Goal: Transaction & Acquisition: Book appointment/travel/reservation

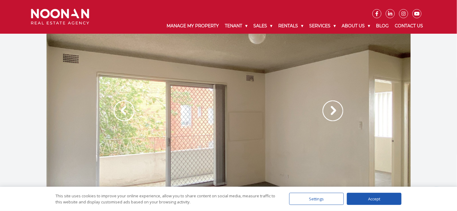
click at [327, 110] on img at bounding box center [333, 111] width 21 height 21
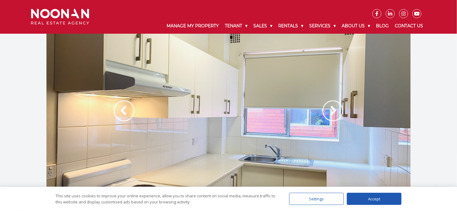
click at [330, 111] on img at bounding box center [333, 111] width 21 height 21
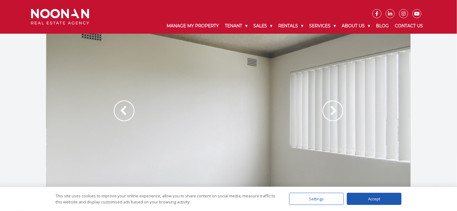
click at [330, 111] on img at bounding box center [333, 111] width 21 height 21
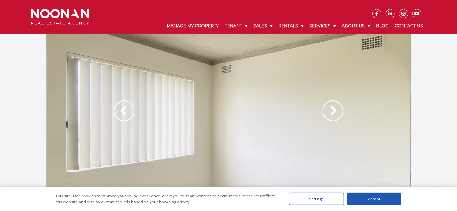
click at [330, 111] on img at bounding box center [333, 111] width 21 height 21
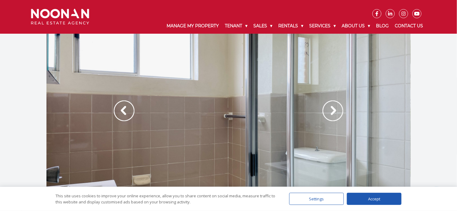
click at [330, 111] on img at bounding box center [333, 111] width 21 height 21
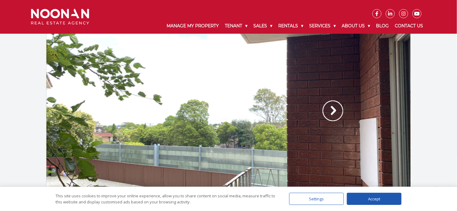
click at [331, 111] on img at bounding box center [333, 111] width 21 height 21
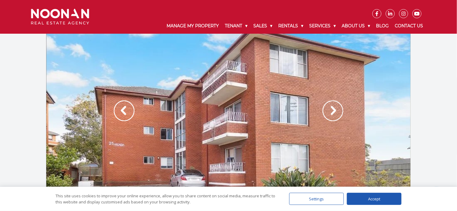
click at [331, 111] on img at bounding box center [333, 111] width 21 height 21
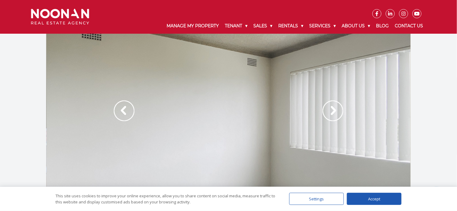
click at [334, 115] on img at bounding box center [333, 111] width 21 height 21
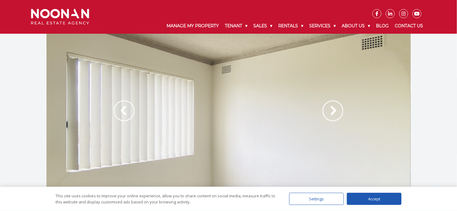
click at [334, 115] on img at bounding box center [333, 111] width 21 height 21
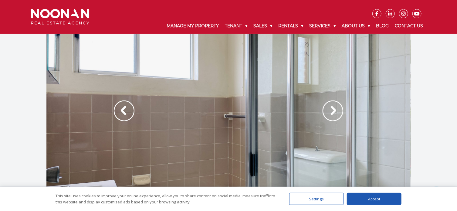
click at [334, 115] on img at bounding box center [333, 111] width 21 height 21
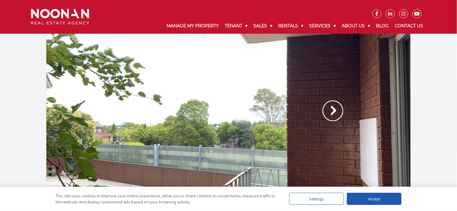
click at [335, 113] on img at bounding box center [333, 111] width 21 height 21
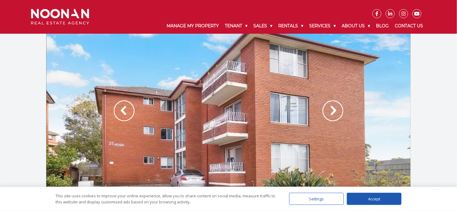
click at [335, 113] on img at bounding box center [333, 111] width 21 height 21
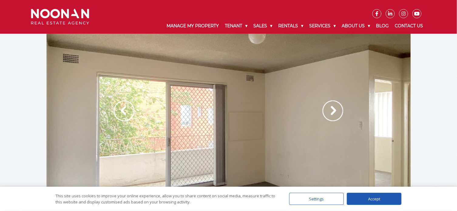
click at [335, 113] on img at bounding box center [333, 111] width 21 height 21
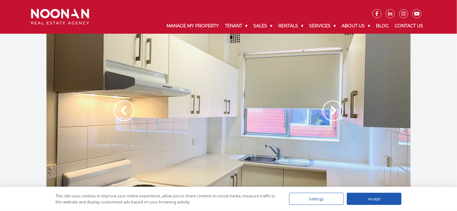
click at [335, 113] on img at bounding box center [333, 111] width 21 height 21
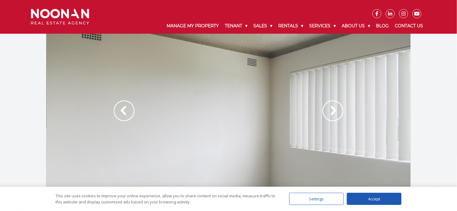
click at [335, 113] on img at bounding box center [333, 111] width 21 height 21
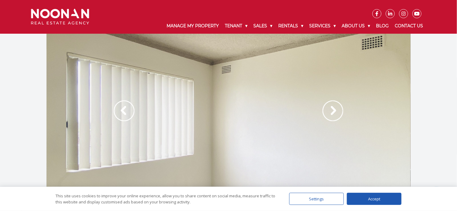
click at [335, 113] on img at bounding box center [333, 111] width 21 height 21
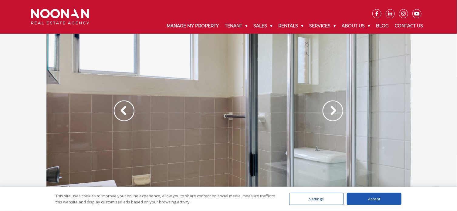
click at [335, 113] on img at bounding box center [333, 111] width 21 height 21
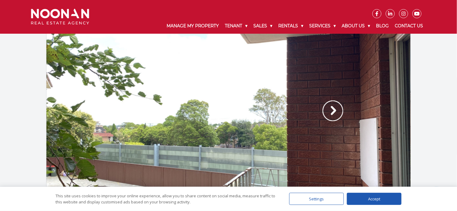
click at [335, 113] on img at bounding box center [333, 111] width 21 height 21
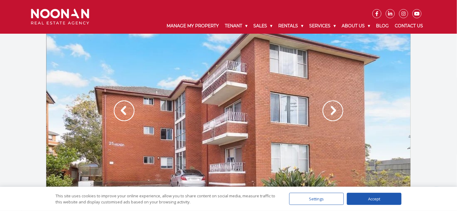
click at [335, 113] on img at bounding box center [333, 111] width 21 height 21
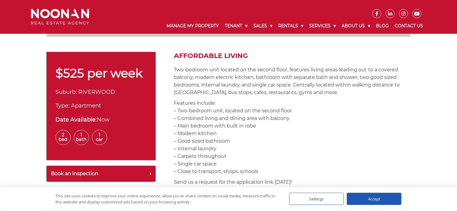
scroll to position [213, 0]
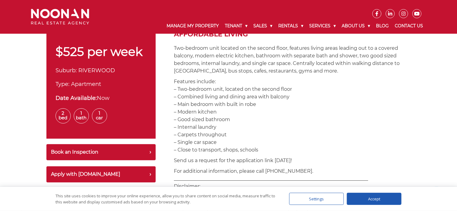
click at [227, 71] on p "Two-bedroom unit located on the second floor, features living areas leading out…" at bounding box center [292, 59] width 237 height 30
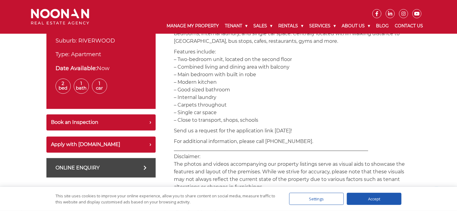
scroll to position [273, 0]
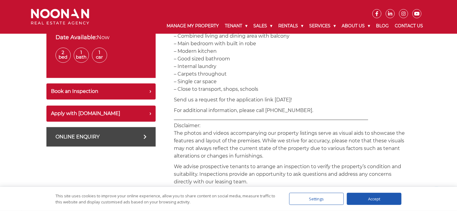
drag, startPoint x: 196, startPoint y: 73, endPoint x: 235, endPoint y: 73, distance: 39.5
click at [235, 73] on p "Features include: – Two-bedroom unit, located on the second floor – Combined li…" at bounding box center [292, 55] width 237 height 76
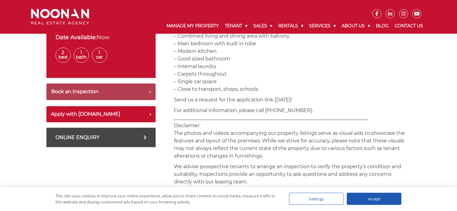
drag, startPoint x: 227, startPoint y: 81, endPoint x: 141, endPoint y: 87, distance: 85.5
click at [141, 87] on div "$525 per week Suburb: RIVERWOOD Type: Apartment Date Available: Now 2 Bed 1 Bat…" at bounding box center [228, 214] width 364 height 488
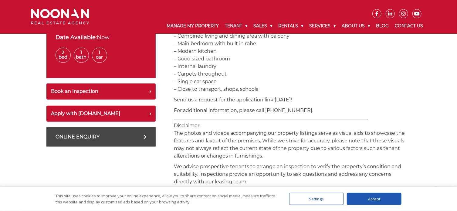
click at [198, 90] on p "Features include: – Two-bedroom unit, located on the second floor – Combined li…" at bounding box center [292, 55] width 237 height 76
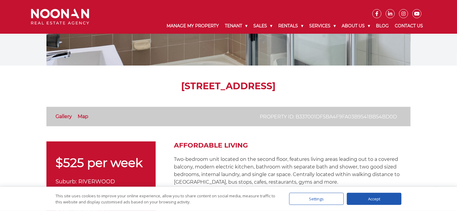
scroll to position [91, 0]
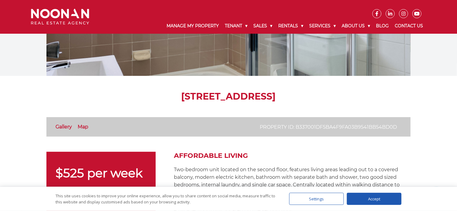
drag, startPoint x: 119, startPoint y: 96, endPoint x: 352, endPoint y: 92, distance: 232.6
click at [352, 92] on h1 "5/25 Romilly Street, RIVERWOOD NSW 2210" at bounding box center [228, 96] width 364 height 11
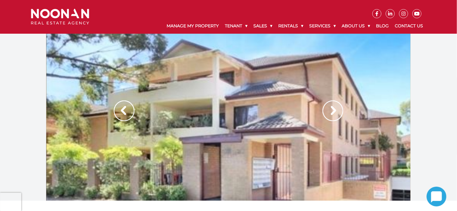
click at [335, 113] on img at bounding box center [333, 111] width 21 height 21
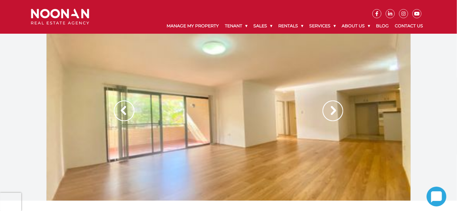
click at [335, 113] on img at bounding box center [333, 111] width 21 height 21
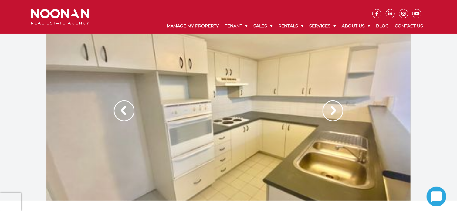
click at [335, 113] on img at bounding box center [333, 111] width 21 height 21
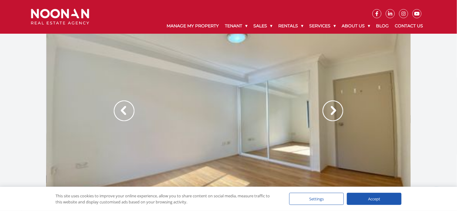
click at [335, 113] on img at bounding box center [333, 111] width 21 height 21
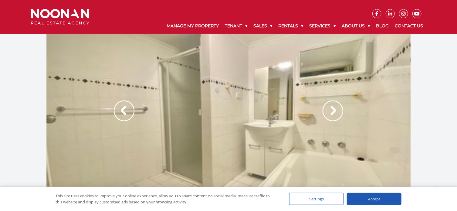
click at [335, 113] on img at bounding box center [333, 111] width 21 height 21
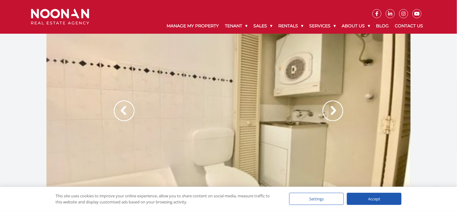
click at [335, 113] on img at bounding box center [333, 111] width 21 height 21
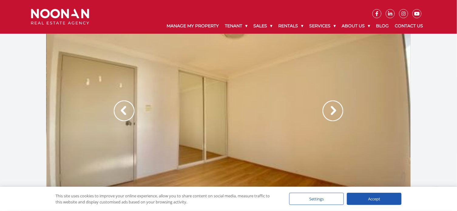
click at [335, 113] on img at bounding box center [333, 111] width 21 height 21
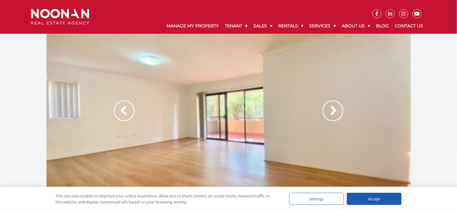
click at [335, 113] on img at bounding box center [333, 111] width 21 height 21
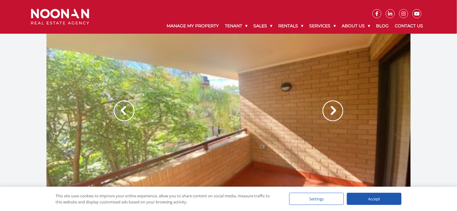
click at [335, 113] on img at bounding box center [333, 111] width 21 height 21
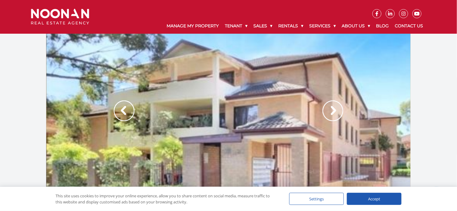
click at [335, 113] on img at bounding box center [333, 111] width 21 height 21
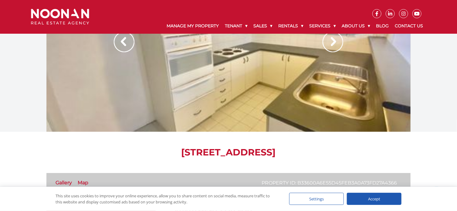
scroll to position [61, 0]
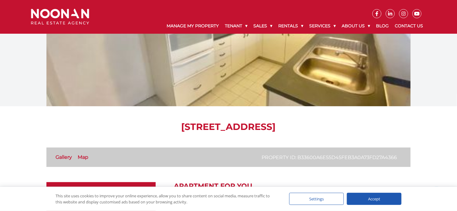
drag, startPoint x: 111, startPoint y: 128, endPoint x: 401, endPoint y: 132, distance: 290.4
click at [401, 132] on h1 "16/28-30 Cairns Street, RIVERWOOD NSW 2210" at bounding box center [228, 126] width 364 height 11
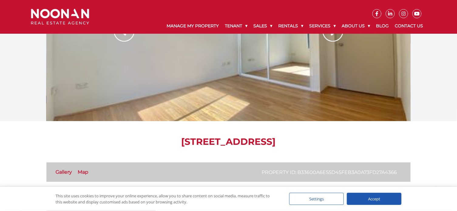
scroll to position [91, 0]
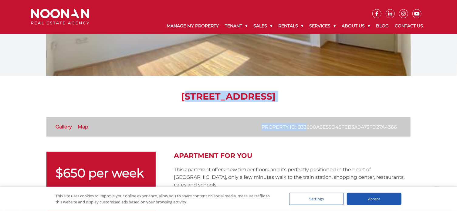
drag, startPoint x: 110, startPoint y: 99, endPoint x: 306, endPoint y: 108, distance: 196.7
click at [366, 94] on h1 "16/28-30 Cairns Street, RIVERWOOD NSW 2210" at bounding box center [228, 96] width 364 height 11
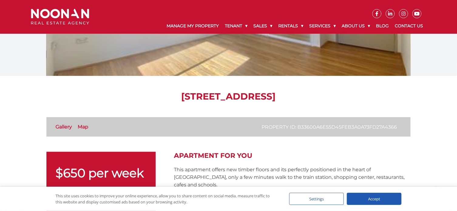
click at [362, 97] on h1 "16/28-30 Cairns Street, RIVERWOOD NSW 2210" at bounding box center [228, 96] width 364 height 11
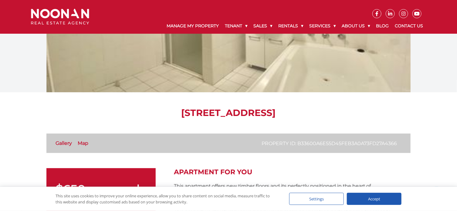
scroll to position [61, 0]
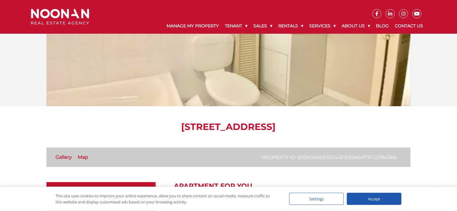
click at [111, 131] on h1 "16/28-30 Cairns Street, RIVERWOOD NSW 2210" at bounding box center [228, 126] width 364 height 11
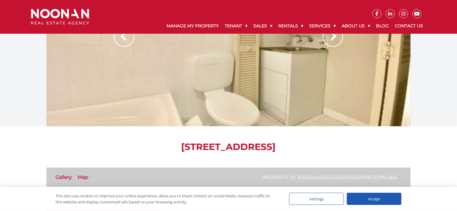
scroll to position [30, 0]
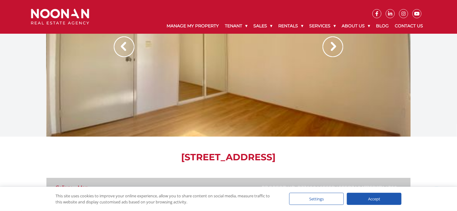
drag, startPoint x: 113, startPoint y: 157, endPoint x: 351, endPoint y: 159, distance: 238.7
click at [351, 159] on h1 "16/28-30 Cairns Street, RIVERWOOD NSW 2210" at bounding box center [228, 157] width 364 height 11
drag, startPoint x: 351, startPoint y: 159, endPoint x: 180, endPoint y: 166, distance: 171.7
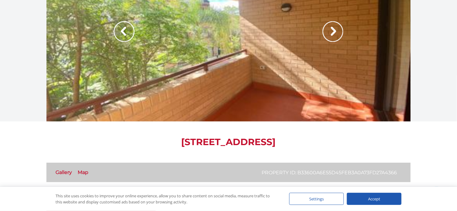
scroll to position [0, 0]
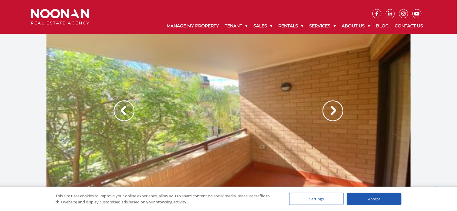
click at [338, 104] on img at bounding box center [333, 111] width 21 height 21
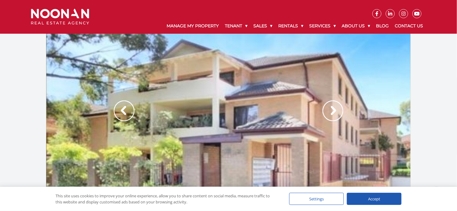
click at [336, 108] on img at bounding box center [333, 111] width 21 height 21
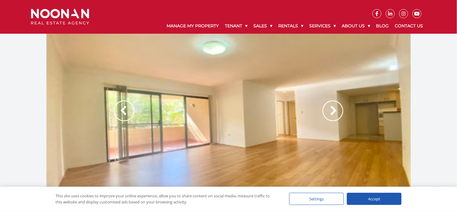
click at [336, 108] on img at bounding box center [333, 111] width 21 height 21
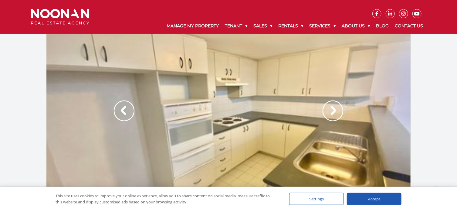
click at [336, 108] on img at bounding box center [333, 111] width 21 height 21
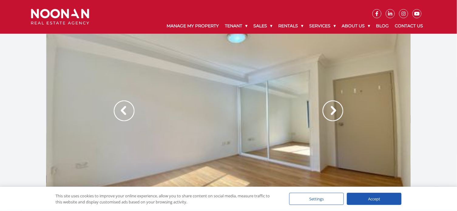
click at [336, 108] on img at bounding box center [333, 111] width 21 height 21
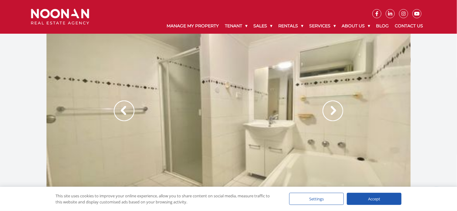
click at [335, 108] on img at bounding box center [333, 111] width 21 height 21
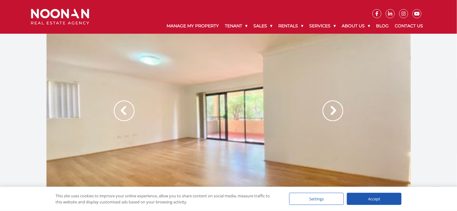
click at [332, 103] on img at bounding box center [333, 111] width 21 height 21
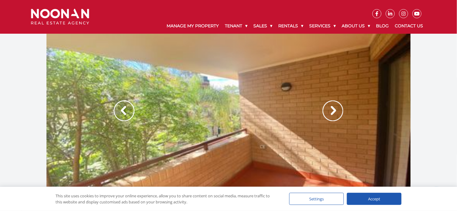
click at [336, 110] on img at bounding box center [333, 111] width 21 height 21
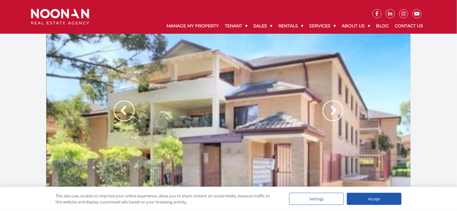
click at [336, 110] on img at bounding box center [333, 111] width 21 height 21
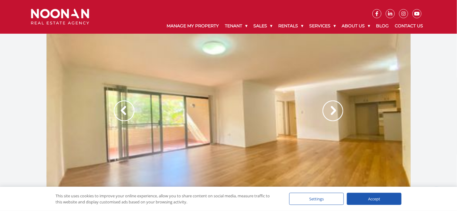
click at [334, 111] on img at bounding box center [333, 111] width 21 height 21
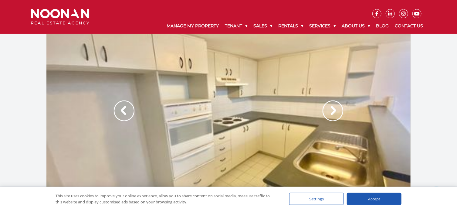
click at [267, 107] on div at bounding box center [228, 117] width 364 height 167
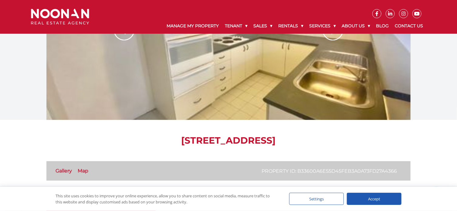
scroll to position [61, 0]
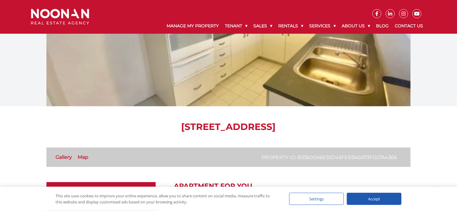
click at [128, 127] on h1 "16/28-30 Cairns Street, RIVERWOOD NSW 2210" at bounding box center [228, 126] width 364 height 11
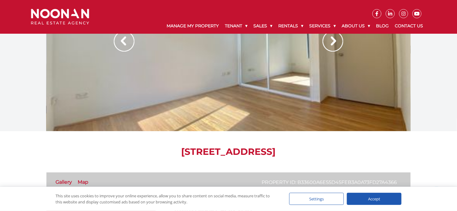
scroll to position [0, 0]
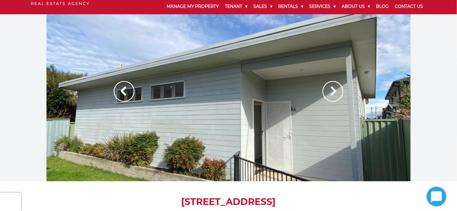
scroll to position [30, 0]
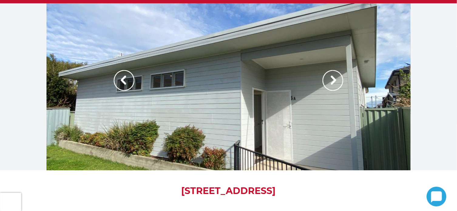
click at [328, 80] on img at bounding box center [333, 80] width 21 height 21
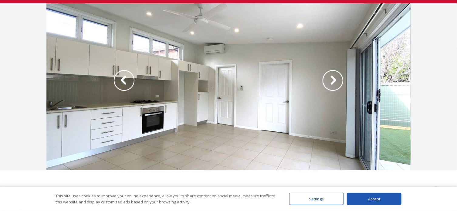
click at [331, 83] on img at bounding box center [333, 80] width 21 height 21
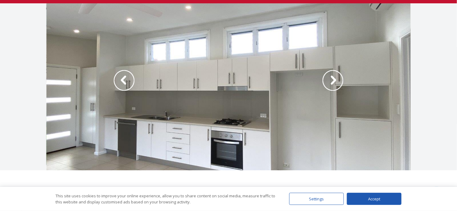
click at [331, 83] on img at bounding box center [333, 80] width 21 height 21
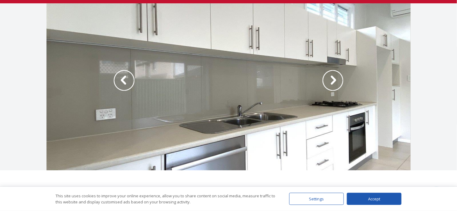
click at [331, 85] on img at bounding box center [333, 80] width 21 height 21
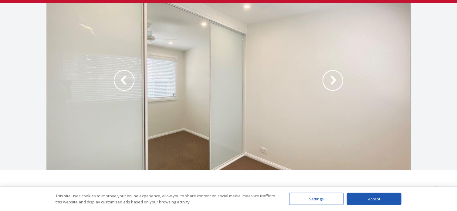
click at [331, 85] on img at bounding box center [333, 80] width 21 height 21
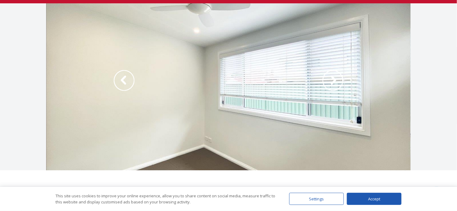
click at [334, 84] on img at bounding box center [333, 80] width 21 height 21
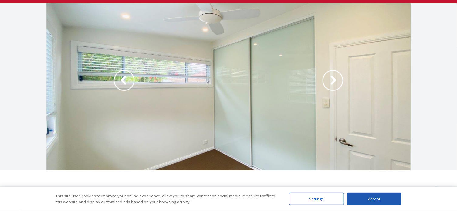
click at [334, 84] on img at bounding box center [333, 80] width 21 height 21
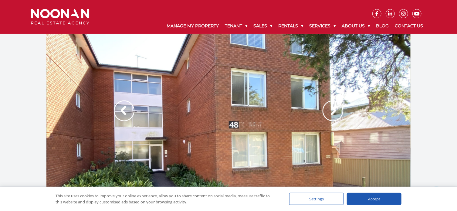
click at [343, 111] on img at bounding box center [333, 111] width 21 height 21
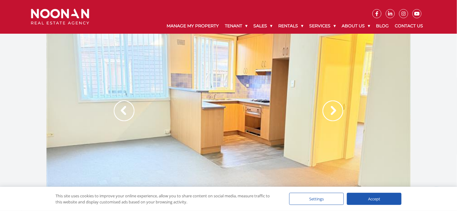
click at [337, 111] on img at bounding box center [333, 111] width 21 height 21
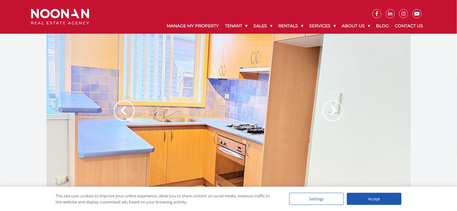
click at [337, 111] on img at bounding box center [333, 111] width 21 height 21
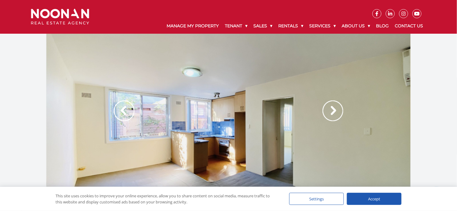
click at [337, 111] on img at bounding box center [333, 111] width 21 height 21
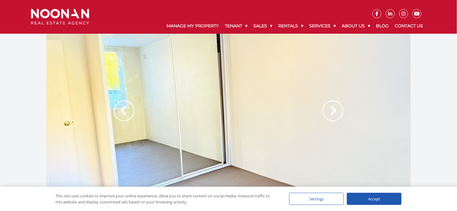
click at [337, 111] on img at bounding box center [333, 111] width 21 height 21
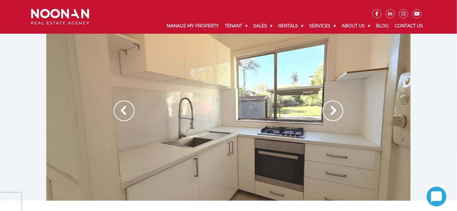
click at [337, 114] on img at bounding box center [333, 111] width 21 height 21
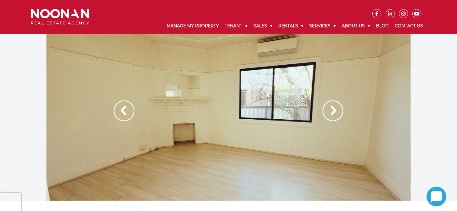
click at [335, 113] on img at bounding box center [333, 111] width 21 height 21
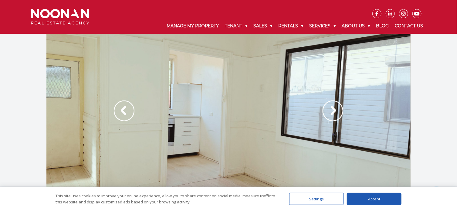
click at [335, 113] on img at bounding box center [333, 111] width 21 height 21
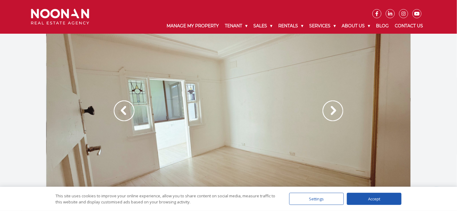
click at [335, 113] on img at bounding box center [333, 111] width 21 height 21
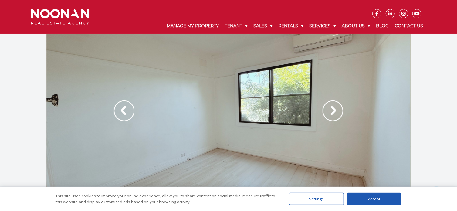
click at [335, 113] on img at bounding box center [333, 111] width 21 height 21
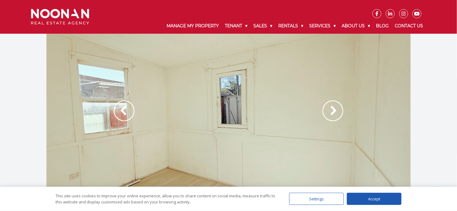
click at [335, 113] on img at bounding box center [333, 111] width 21 height 21
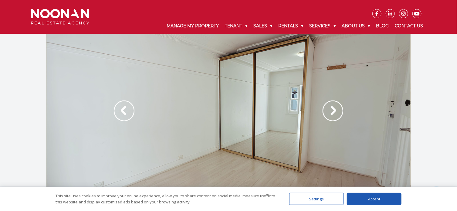
scroll to position [91, 0]
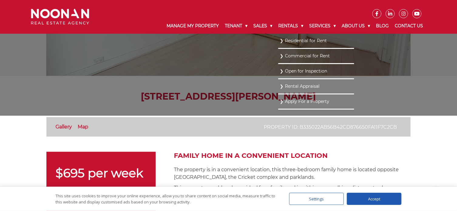
click at [287, 39] on link "Residential for Rent" at bounding box center [316, 41] width 73 height 8
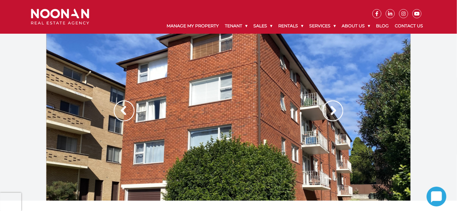
click at [334, 104] on img at bounding box center [333, 111] width 21 height 21
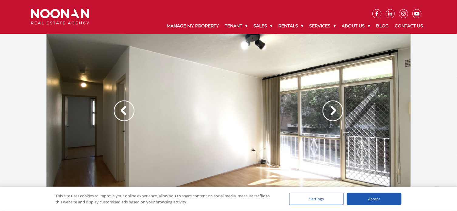
click at [336, 110] on img at bounding box center [333, 111] width 21 height 21
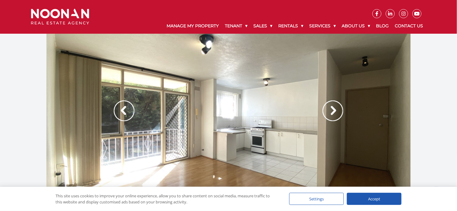
click at [336, 110] on img at bounding box center [333, 111] width 21 height 21
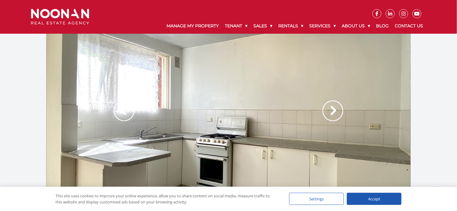
click at [336, 110] on img at bounding box center [333, 111] width 21 height 21
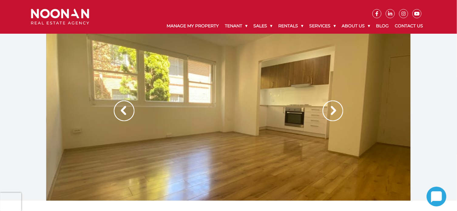
click at [344, 112] on div at bounding box center [228, 117] width 364 height 167
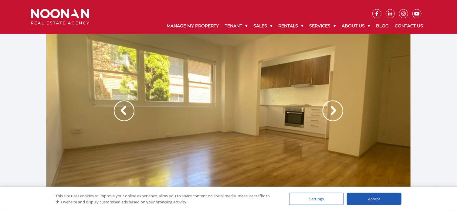
click at [338, 112] on img at bounding box center [333, 111] width 21 height 21
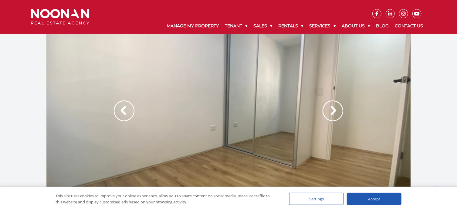
click at [331, 115] on img at bounding box center [333, 111] width 21 height 21
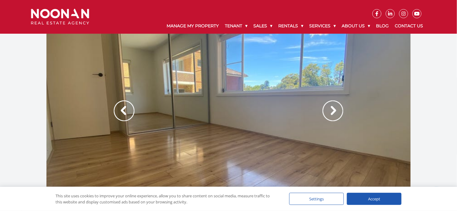
click at [331, 110] on img at bounding box center [333, 111] width 21 height 21
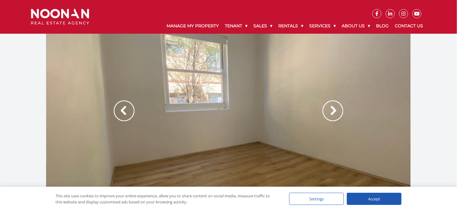
click at [331, 110] on img at bounding box center [333, 111] width 21 height 21
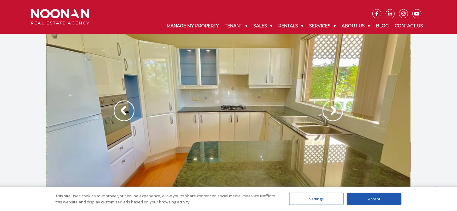
click at [333, 108] on img at bounding box center [333, 111] width 21 height 21
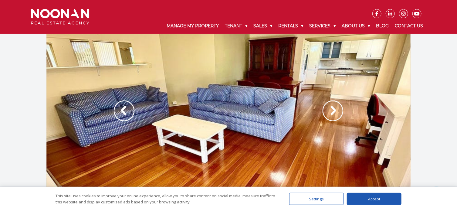
click at [337, 111] on img at bounding box center [333, 111] width 21 height 21
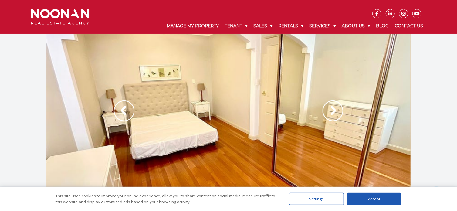
click at [336, 111] on img at bounding box center [333, 111] width 21 height 21
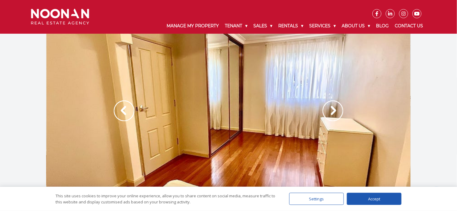
click at [336, 111] on img at bounding box center [333, 111] width 21 height 21
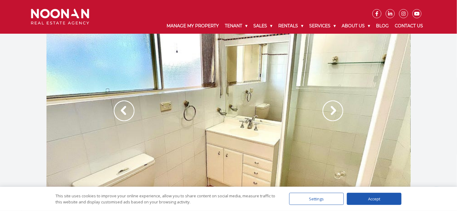
click at [336, 111] on img at bounding box center [333, 111] width 21 height 21
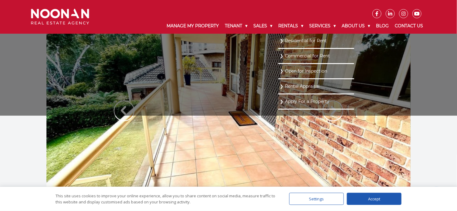
click at [290, 39] on link "Residential for Rent" at bounding box center [316, 41] width 73 height 8
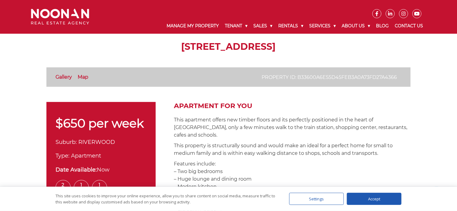
scroll to position [61, 0]
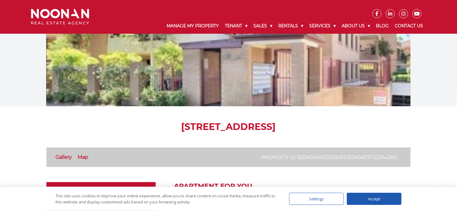
drag, startPoint x: 109, startPoint y: 127, endPoint x: 214, endPoint y: 126, distance: 105.1
click at [214, 126] on h1 "[STREET_ADDRESS]" at bounding box center [228, 126] width 364 height 11
click at [172, 132] on h1 "[STREET_ADDRESS]" at bounding box center [228, 126] width 364 height 11
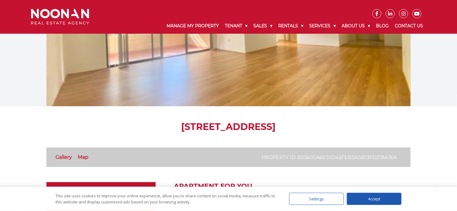
click at [179, 126] on h1 "[STREET_ADDRESS]" at bounding box center [228, 126] width 364 height 11
click at [259, 128] on h1 "[STREET_ADDRESS]" at bounding box center [228, 126] width 364 height 11
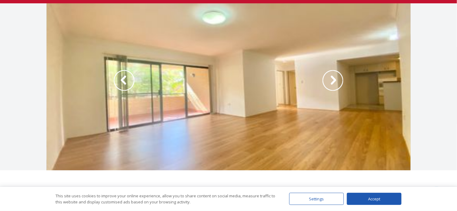
scroll to position [91, 0]
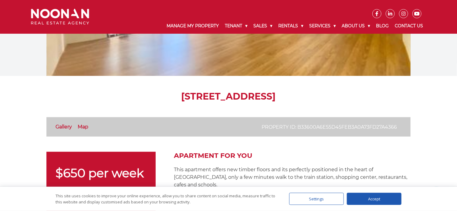
drag, startPoint x: 353, startPoint y: 92, endPoint x: 90, endPoint y: 101, distance: 263.8
click at [106, 101] on h1 "[STREET_ADDRESS]" at bounding box center [228, 96] width 364 height 11
click at [84, 98] on h1 "[STREET_ADDRESS]" at bounding box center [228, 96] width 364 height 11
click at [381, 101] on h1 "[STREET_ADDRESS]" at bounding box center [228, 96] width 364 height 11
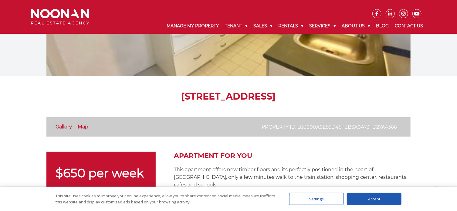
drag, startPoint x: 352, startPoint y: 95, endPoint x: 75, endPoint y: 103, distance: 277.1
click at [90, 99] on h1 "[STREET_ADDRESS]" at bounding box center [228, 96] width 364 height 11
drag, startPoint x: 110, startPoint y: 103, endPoint x: 111, endPoint y: 100, distance: 3.4
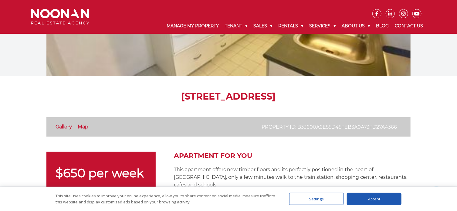
click at [110, 98] on h1 "[STREET_ADDRESS]" at bounding box center [228, 96] width 364 height 11
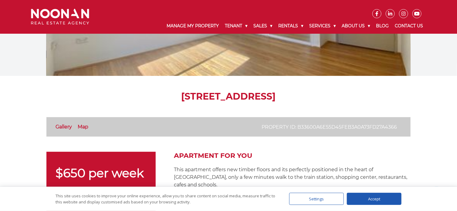
drag, startPoint x: 113, startPoint y: 97, endPoint x: 349, endPoint y: 93, distance: 235.7
click at [349, 93] on h1 "[STREET_ADDRESS]" at bounding box center [228, 96] width 364 height 11
click at [372, 100] on h1 "[STREET_ADDRESS]" at bounding box center [228, 96] width 364 height 11
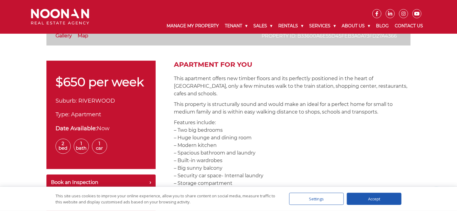
scroll to position [273, 0]
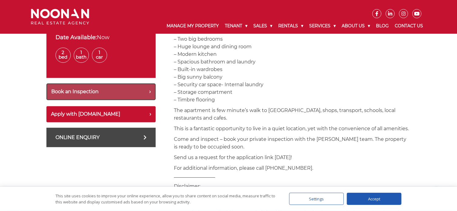
click at [80, 89] on button "Book an Inspection" at bounding box center [100, 92] width 109 height 17
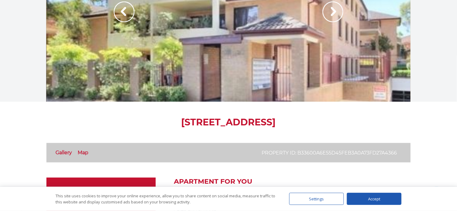
scroll to position [0, 0]
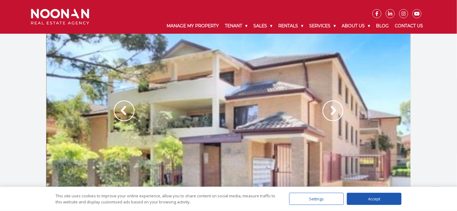
click at [130, 103] on img at bounding box center [124, 111] width 21 height 21
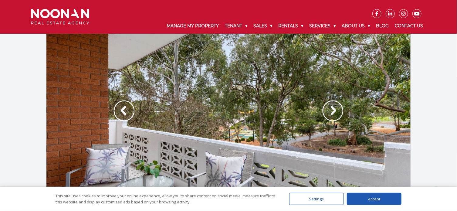
click at [341, 110] on img at bounding box center [333, 111] width 21 height 21
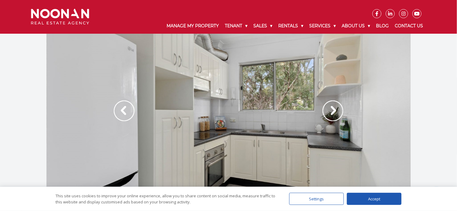
click at [341, 110] on img at bounding box center [333, 111] width 21 height 21
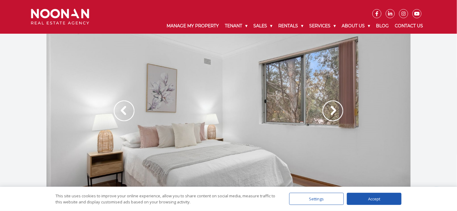
click at [341, 110] on img at bounding box center [333, 111] width 21 height 21
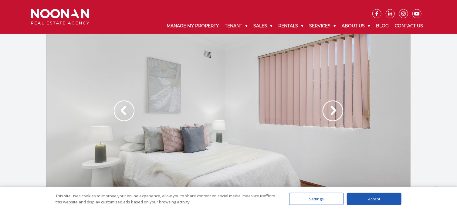
click at [341, 110] on img at bounding box center [333, 111] width 21 height 21
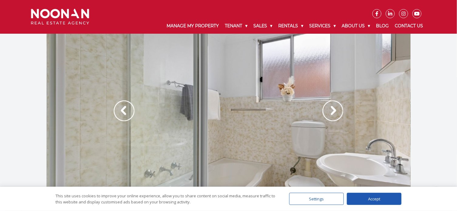
click at [341, 110] on img at bounding box center [333, 111] width 21 height 21
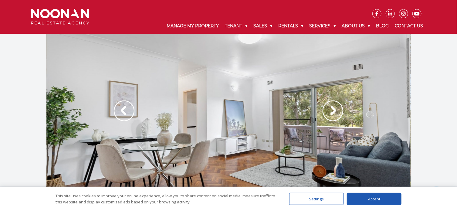
click at [341, 110] on img at bounding box center [333, 111] width 21 height 21
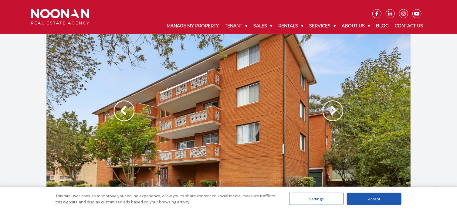
click at [341, 110] on img at bounding box center [333, 111] width 21 height 21
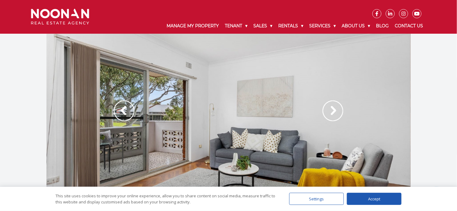
click at [341, 110] on img at bounding box center [333, 111] width 21 height 21
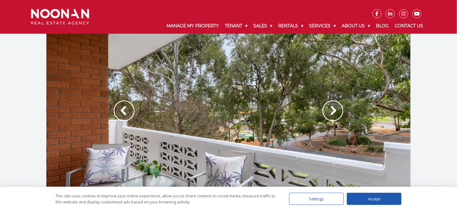
click at [341, 110] on img at bounding box center [333, 111] width 21 height 21
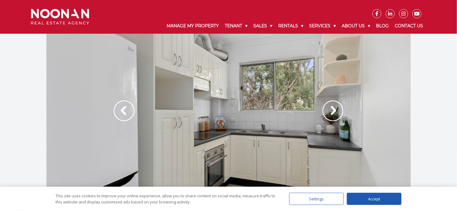
click at [341, 110] on img at bounding box center [333, 111] width 21 height 21
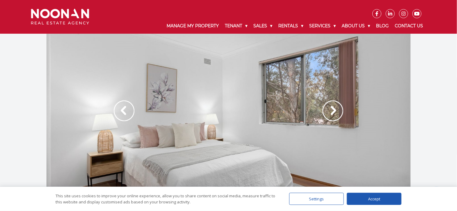
click at [341, 110] on img at bounding box center [333, 111] width 21 height 21
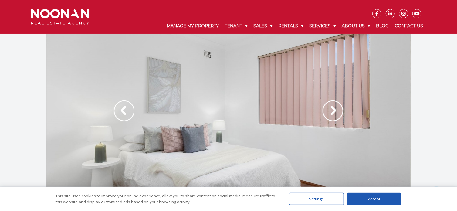
click at [341, 110] on img at bounding box center [333, 111] width 21 height 21
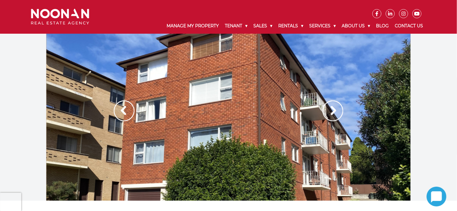
click at [337, 110] on img at bounding box center [333, 111] width 21 height 21
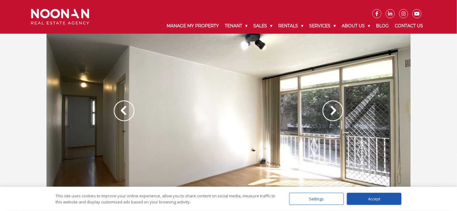
click at [334, 112] on img at bounding box center [333, 111] width 21 height 21
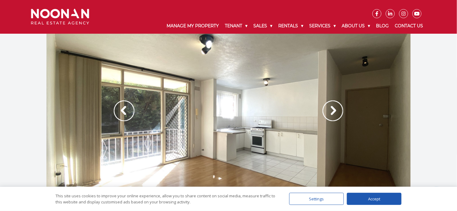
click at [334, 112] on img at bounding box center [333, 111] width 21 height 21
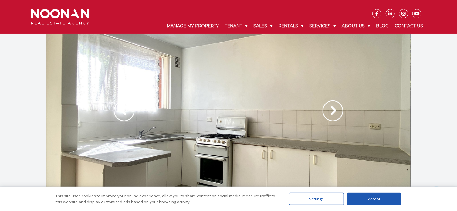
click at [334, 112] on img at bounding box center [333, 111] width 21 height 21
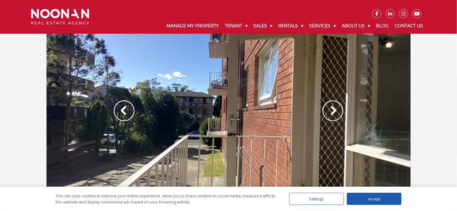
click at [334, 112] on img at bounding box center [333, 111] width 21 height 21
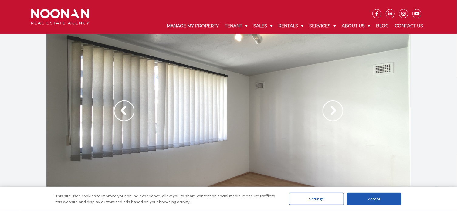
click at [334, 112] on img at bounding box center [333, 111] width 21 height 21
